Goal: Communication & Community: Ask a question

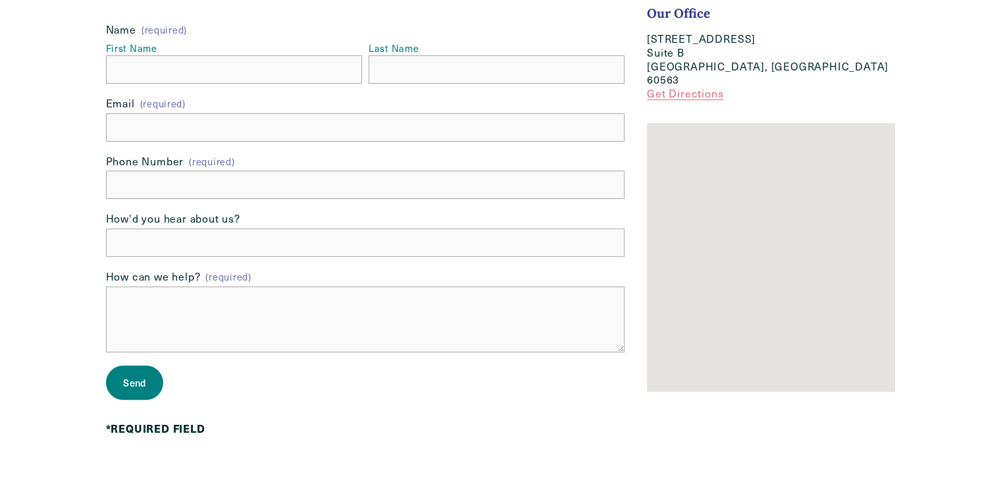
scroll to position [263, 0]
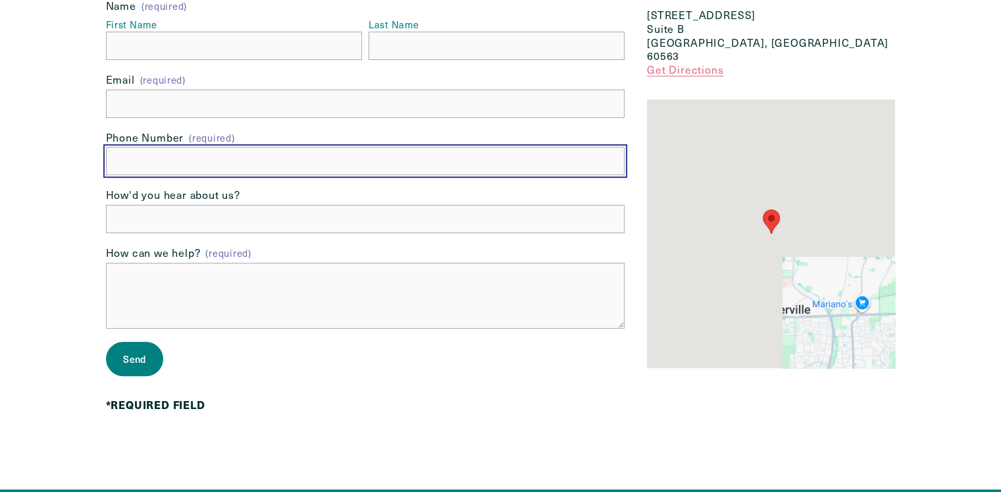
click at [158, 172] on input "text" at bounding box center [365, 161] width 519 height 28
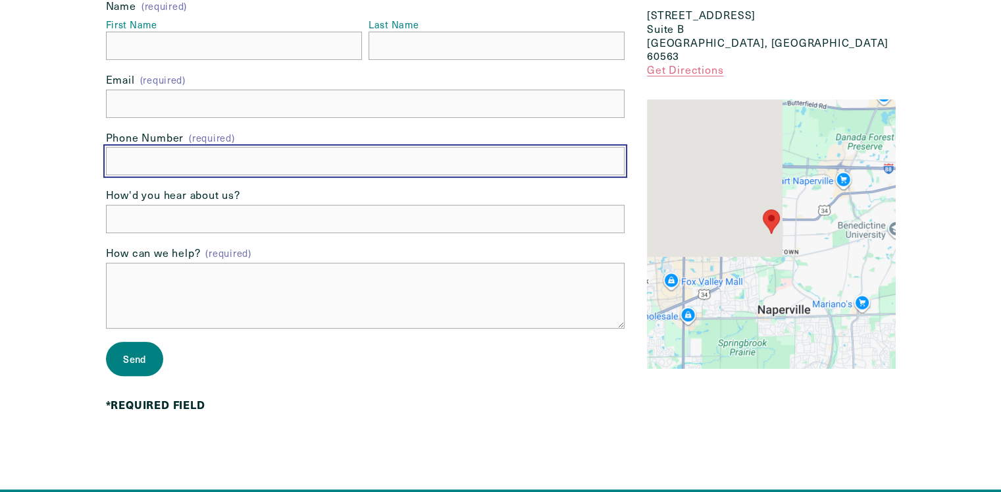
click at [170, 154] on input "text" at bounding box center [365, 161] width 519 height 28
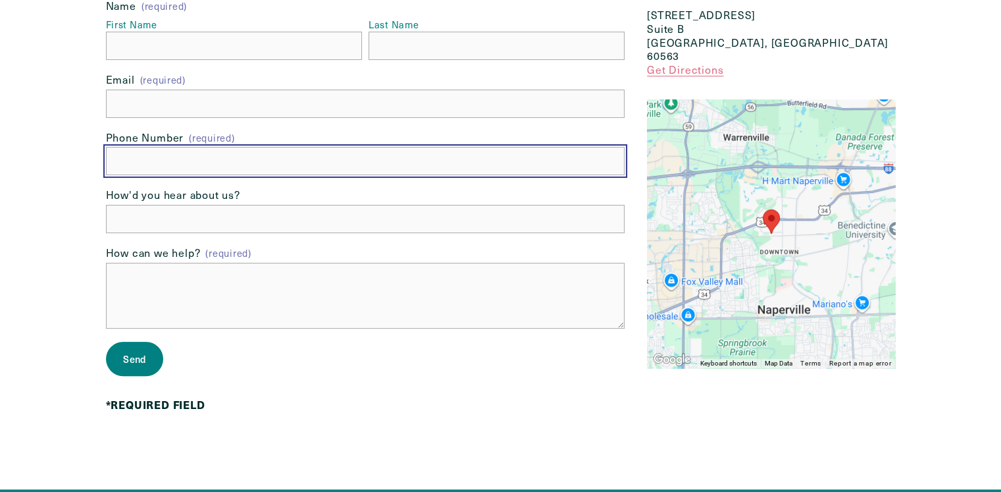
type input "(949) 755-7782"
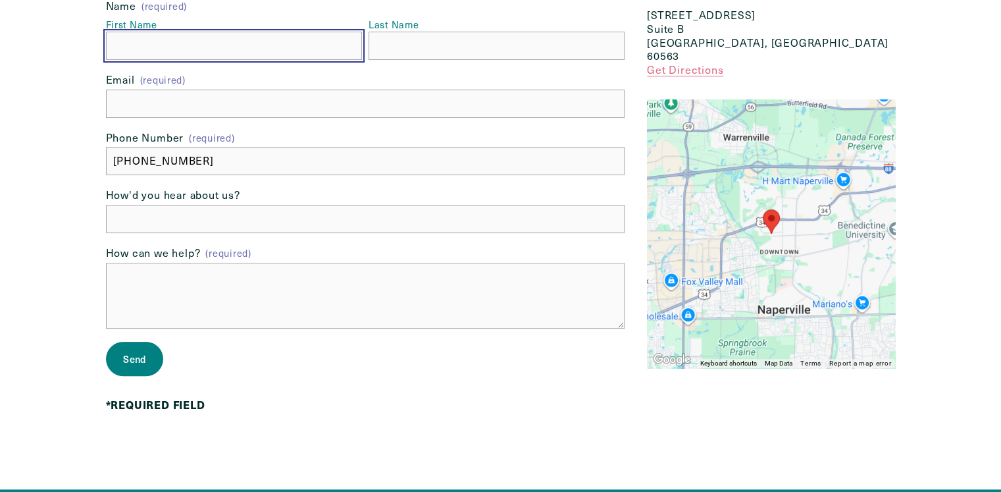
type input "Jennifer"
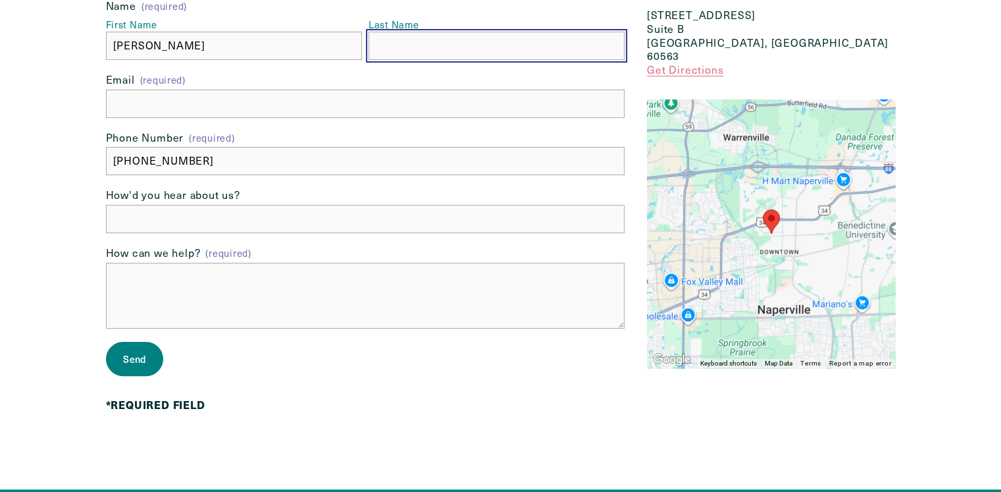
type input "Obrien"
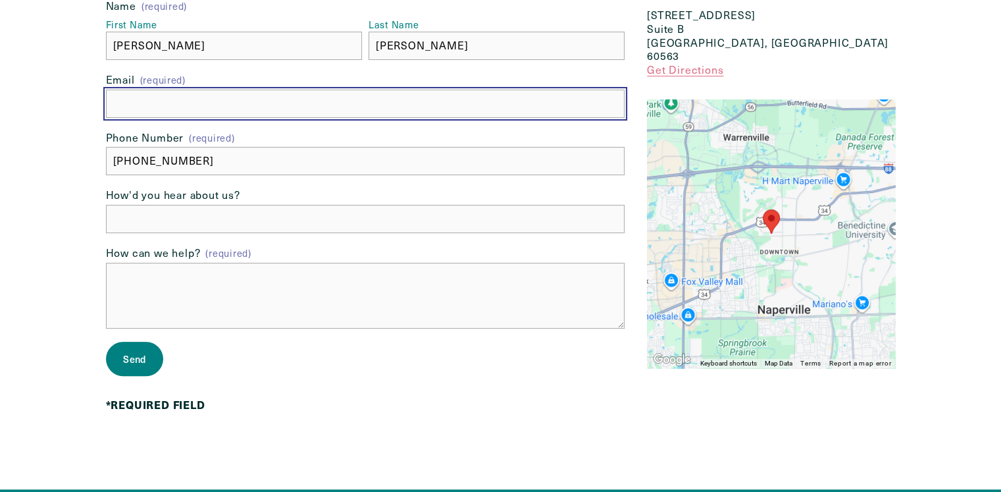
type input "jennifer@dandyreviewaitools.com"
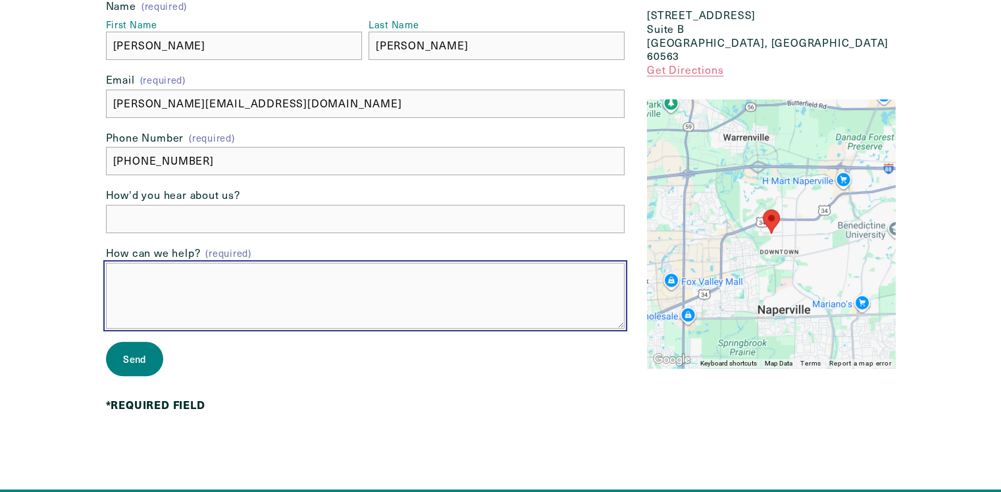
click at [149, 301] on textarea "How can we help? (required)" at bounding box center [365, 296] width 519 height 66
click at [189, 278] on textarea "How can we help? (required)" at bounding box center [365, 296] width 519 height 66
paste textarea "Ivy Lane Counseling, Did you get my last email? I just sent my last email two d…"
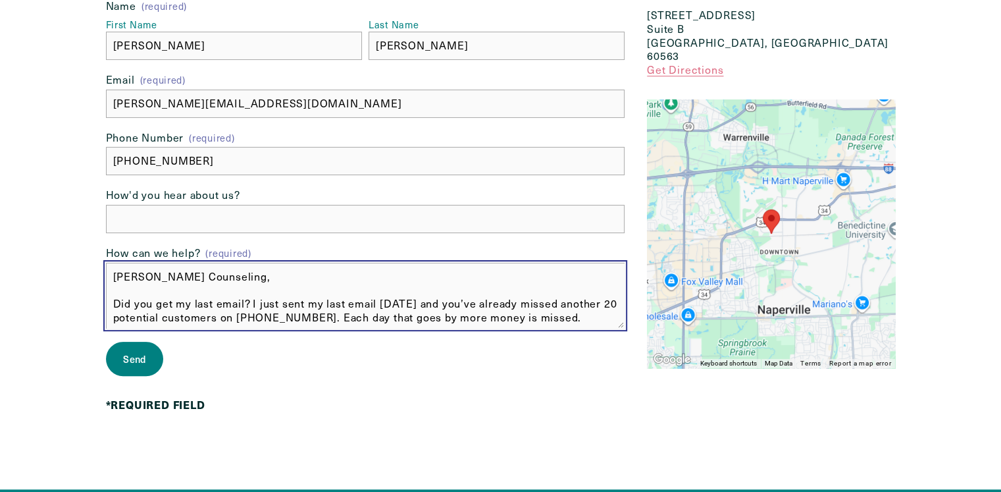
scroll to position [257, 0]
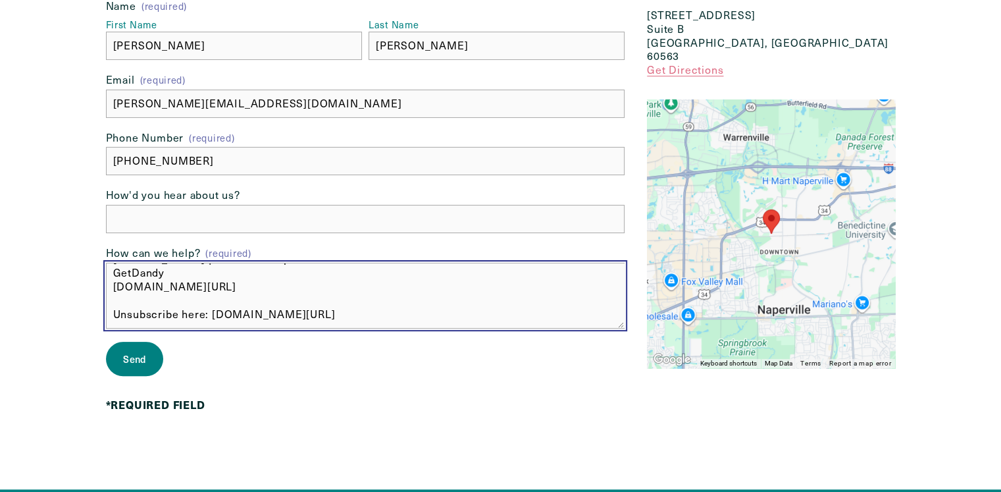
type textarea "Ivy Lane Counseling, Did you get my last email? I just sent my last email two d…"
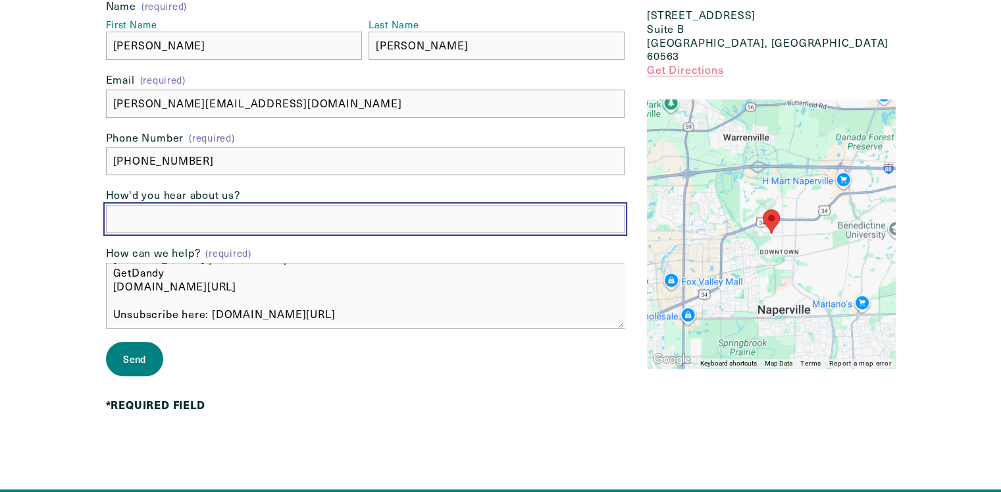
click at [124, 216] on input "How'd you hear about us?" at bounding box center [365, 219] width 519 height 28
type input "google"
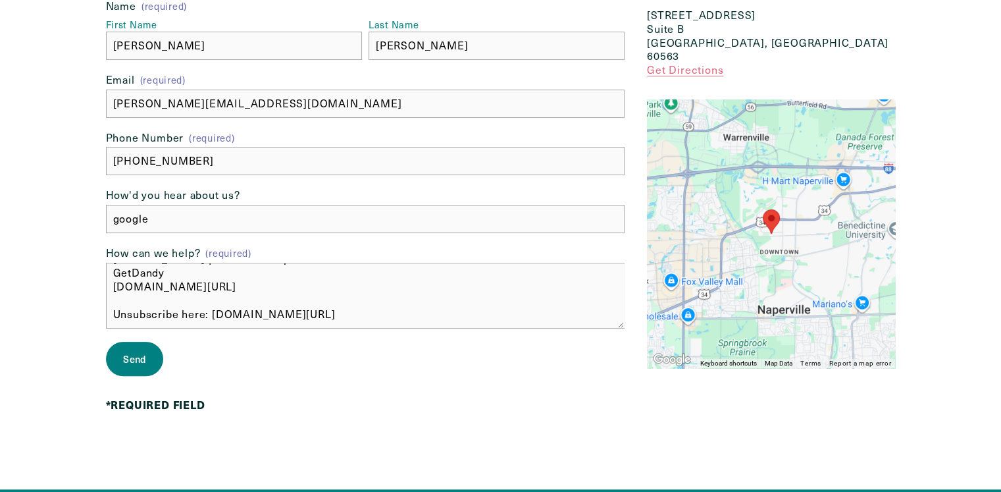
click at [128, 359] on span "Send" at bounding box center [134, 358] width 22 height 13
